Goal: Information Seeking & Learning: Find specific fact

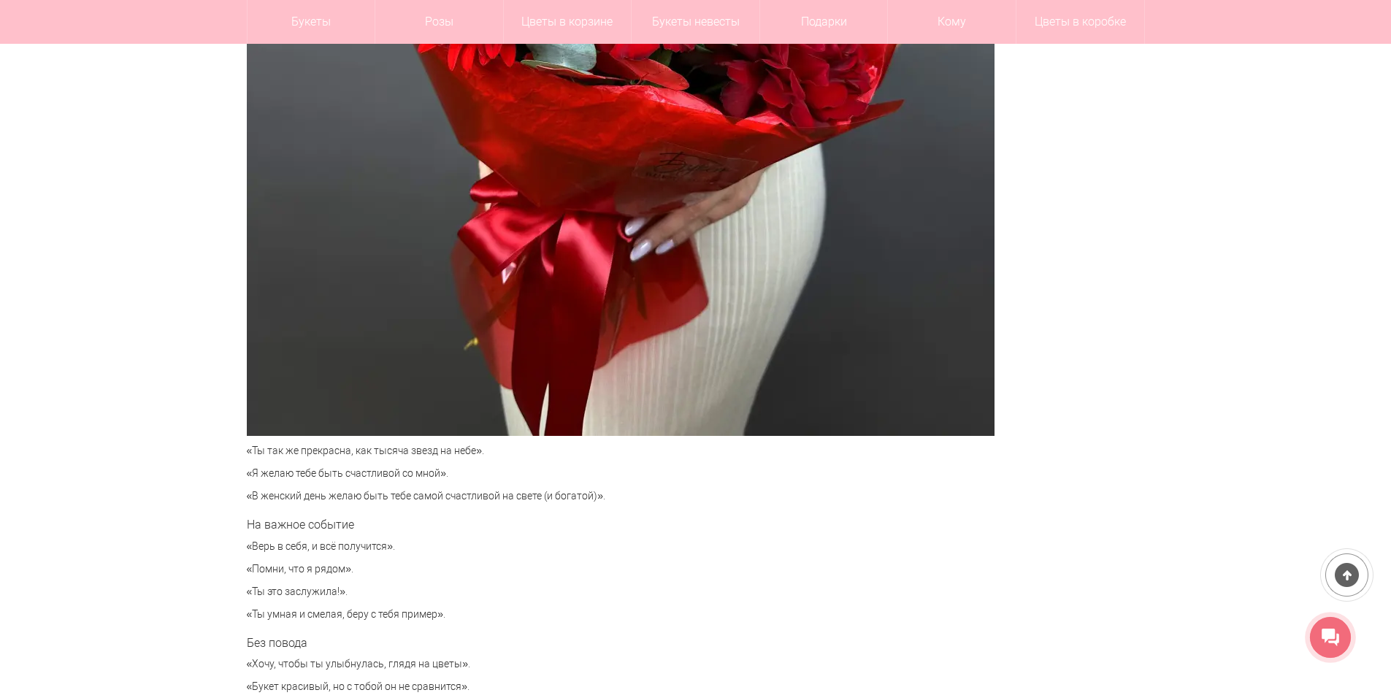
scroll to position [5988, 0]
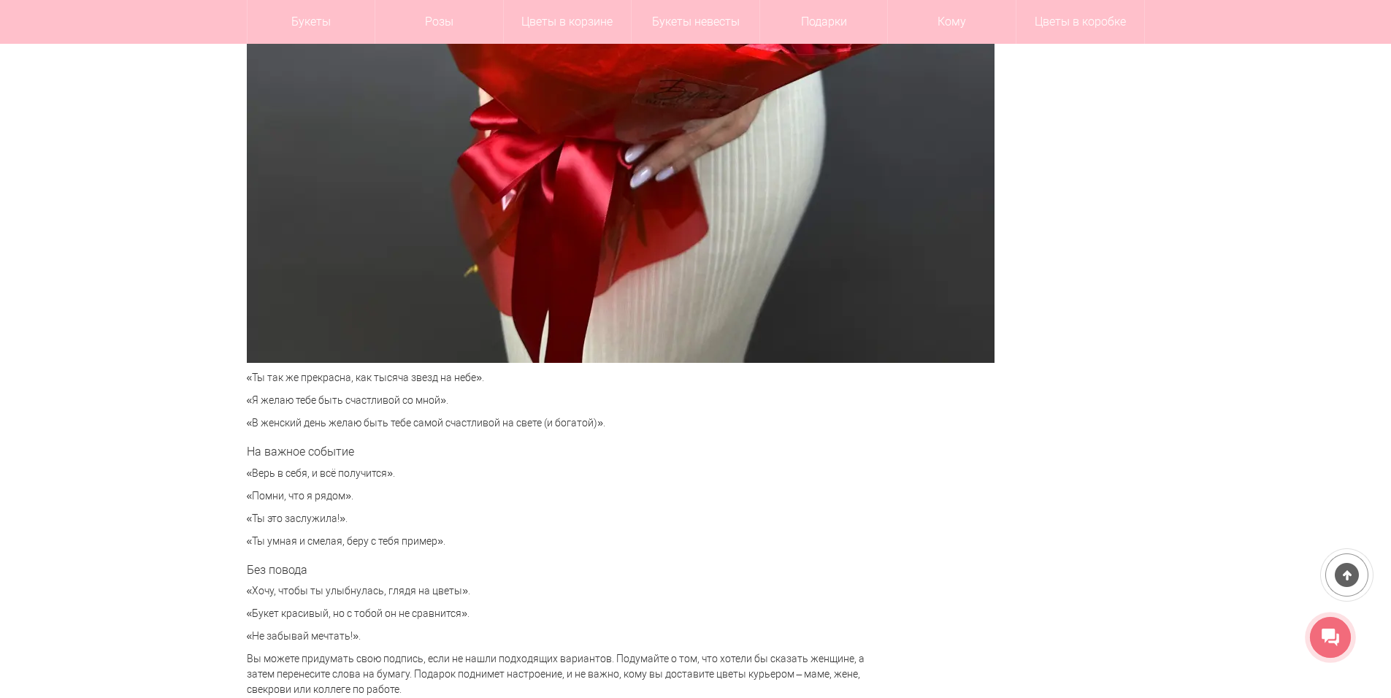
drag, startPoint x: 250, startPoint y: 491, endPoint x: 343, endPoint y: 490, distance: 93.5
click at [343, 490] on p "«Помни, что я рядом»." at bounding box center [557, 496] width 621 height 15
copy p "Помни, что я рядом"
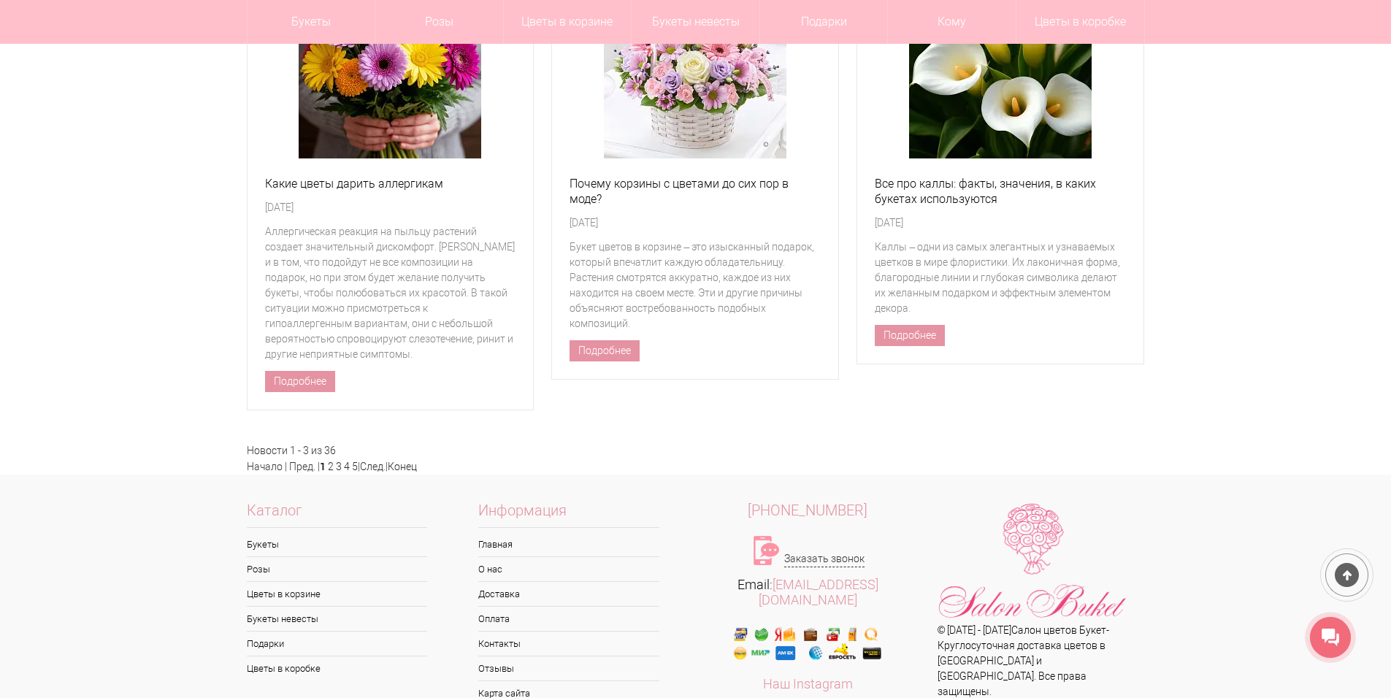
scroll to position [6426, 0]
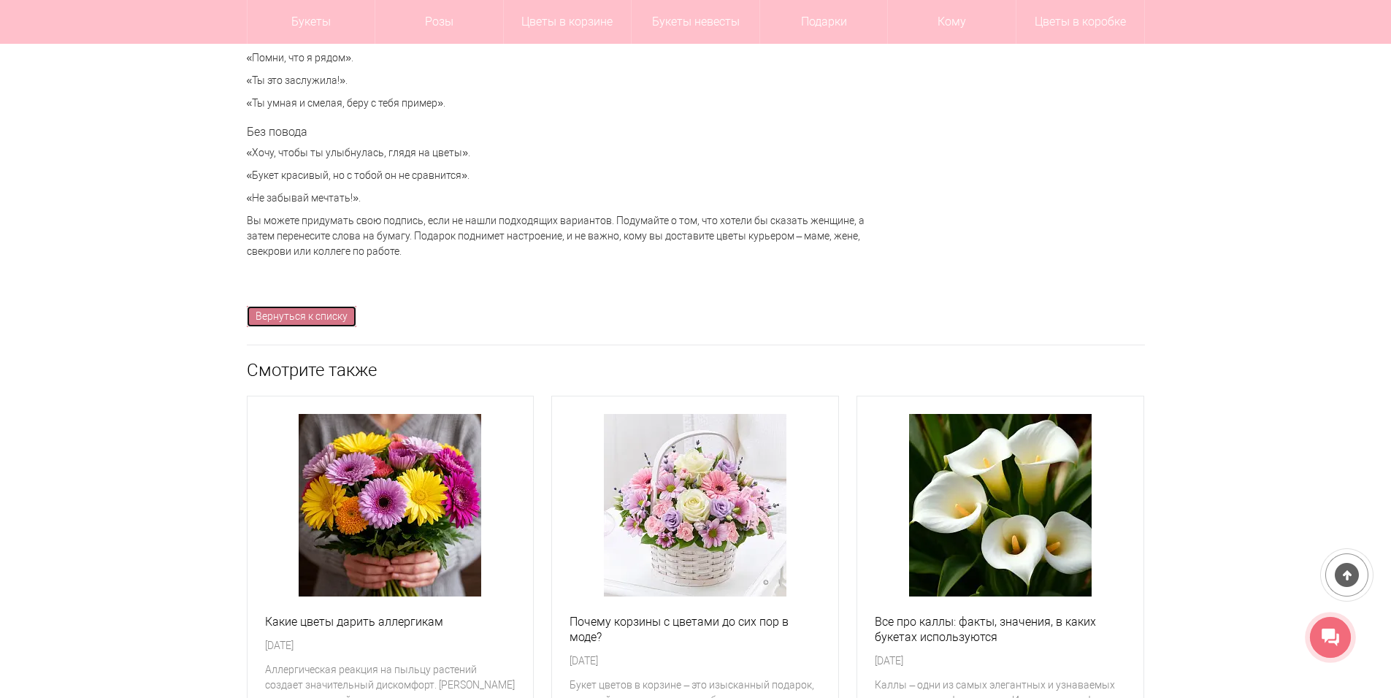
click at [310, 316] on link "Вернуться к списку" at bounding box center [302, 316] width 110 height 21
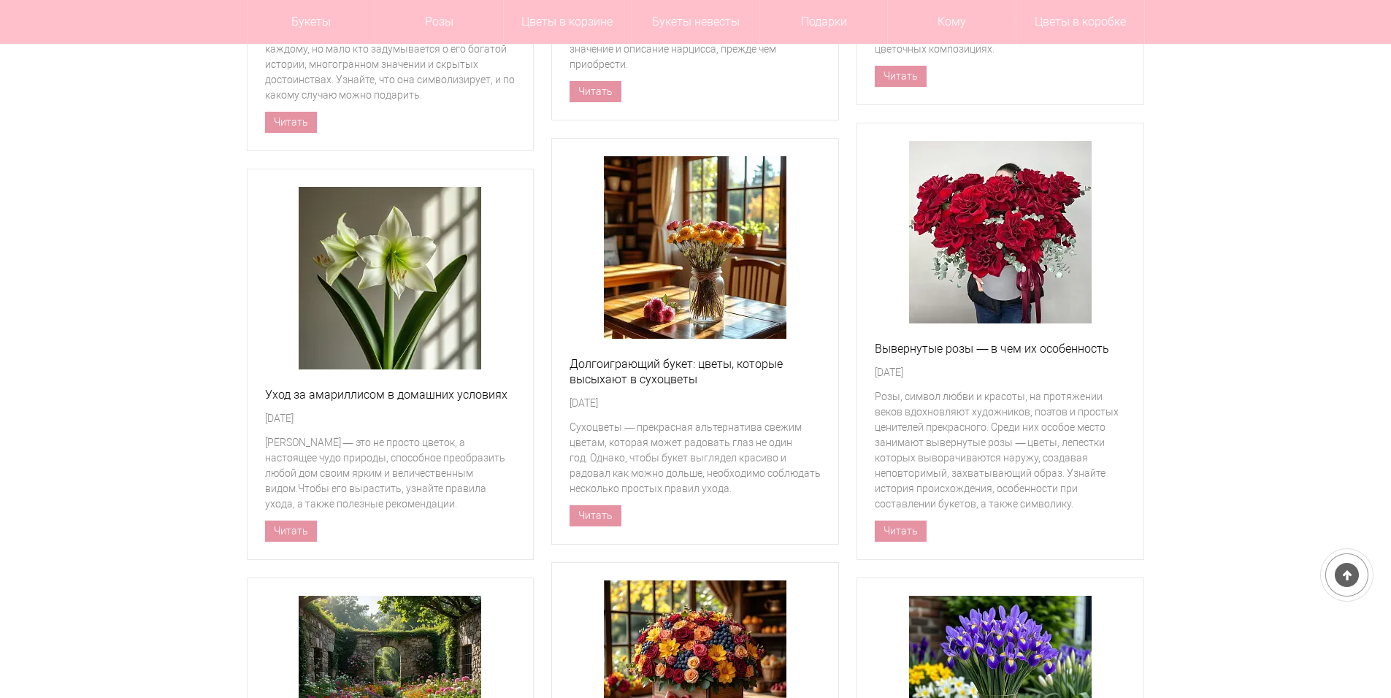
scroll to position [1022, 0]
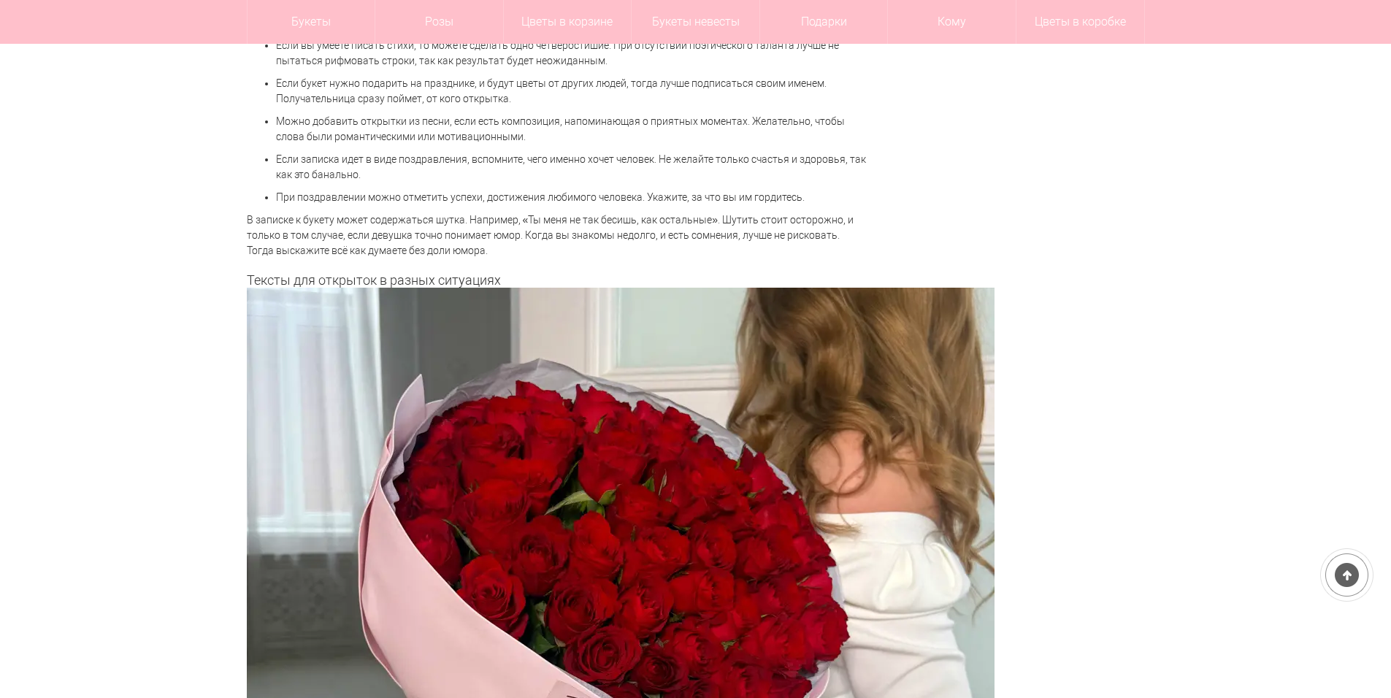
scroll to position [1139, 0]
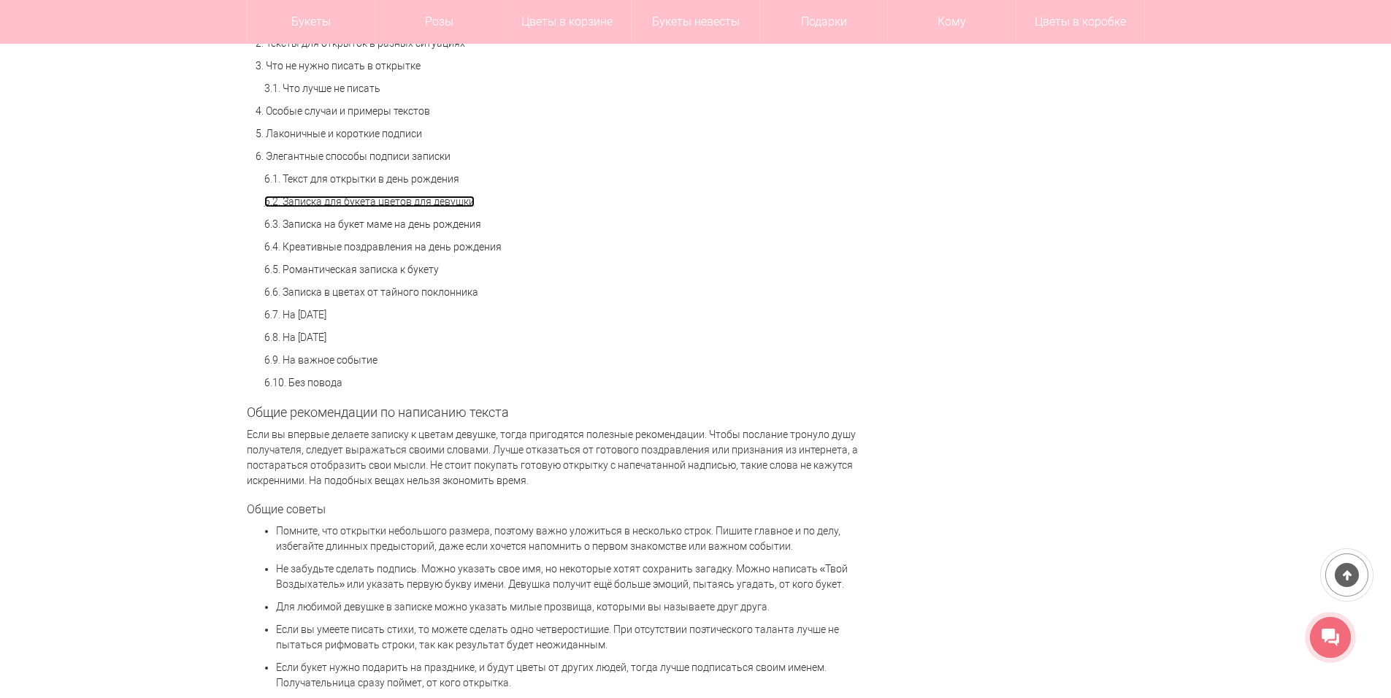
click at [342, 199] on link "6.2. Записка для букета цветов для девушки" at bounding box center [369, 202] width 210 height 12
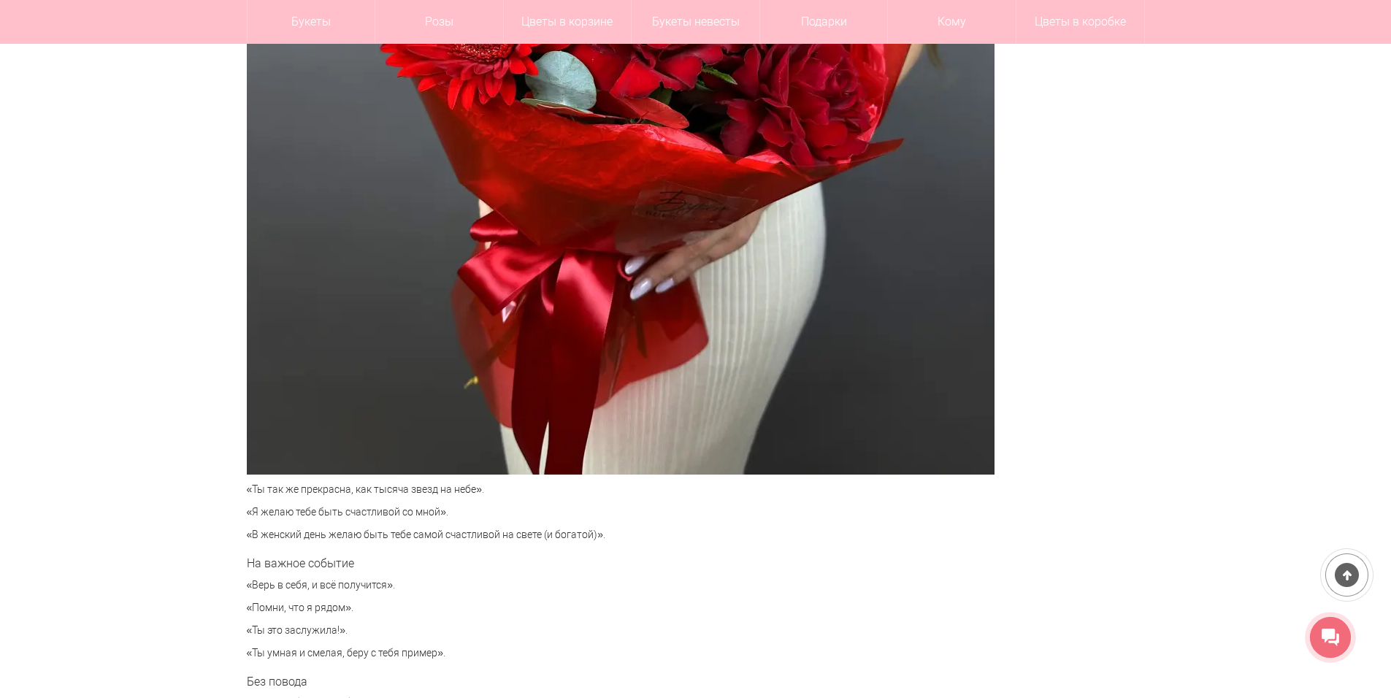
scroll to position [5949, 0]
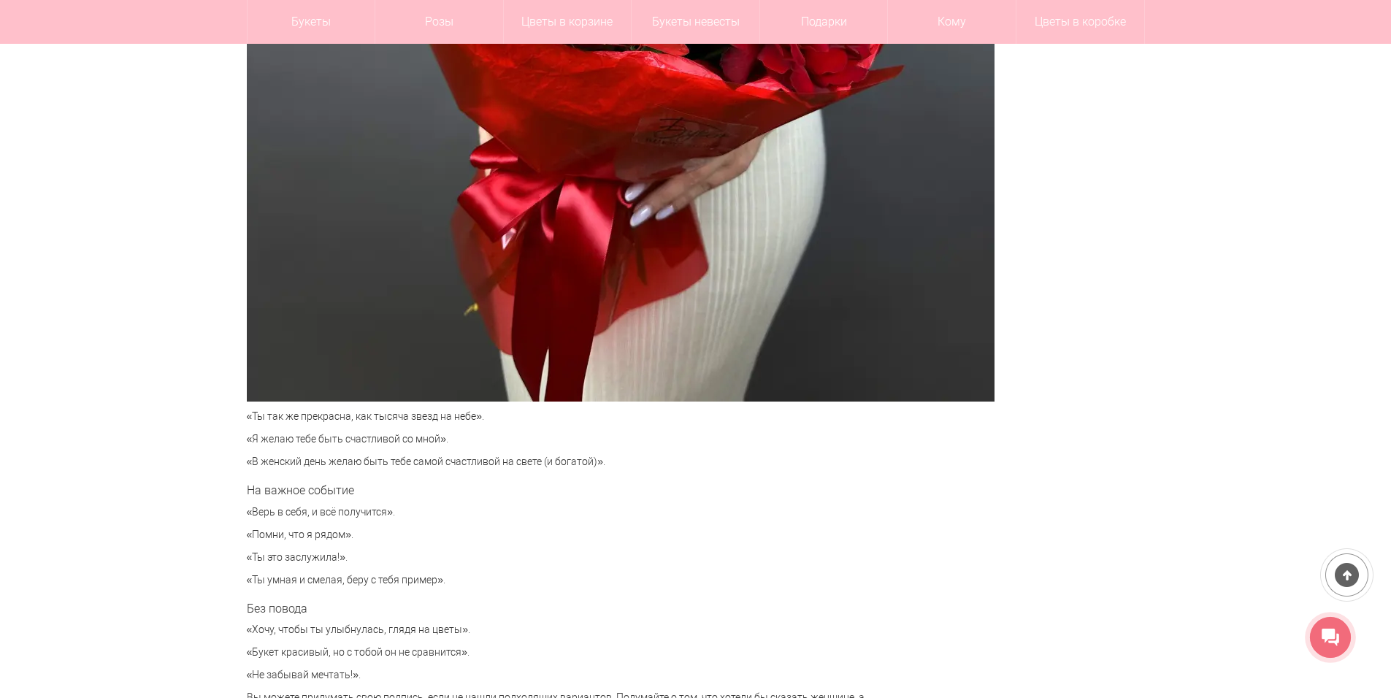
drag, startPoint x: 250, startPoint y: 532, endPoint x: 347, endPoint y: 534, distance: 96.4
click at [347, 534] on p "«Помни, что я рядом»." at bounding box center [557, 534] width 621 height 15
copy p "Помни, что я рядом"
